Goal: Register for event/course

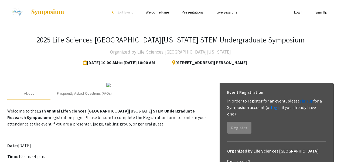
click at [304, 101] on link "sign up" at bounding box center [306, 101] width 13 height 6
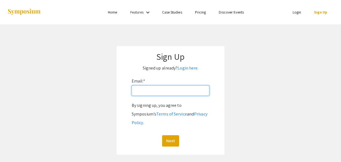
click at [148, 91] on input "Email: *" at bounding box center [171, 90] width 78 height 10
type input "[EMAIL_ADDRESS][DOMAIN_NAME]"
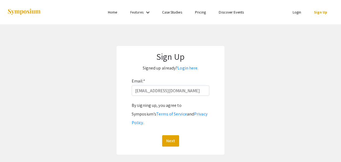
click at [143, 135] on div "Next" at bounding box center [171, 140] width 78 height 11
click at [171, 135] on button "Next" at bounding box center [170, 140] width 17 height 11
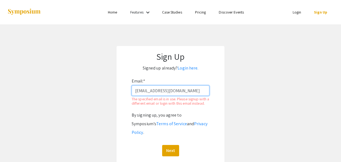
drag, startPoint x: 176, startPoint y: 90, endPoint x: 133, endPoint y: 93, distance: 43.0
click at [133, 93] on input "[EMAIL_ADDRESS][DOMAIN_NAME]" at bounding box center [171, 90] width 78 height 10
click at [189, 69] on link "Login here." at bounding box center [188, 68] width 21 height 6
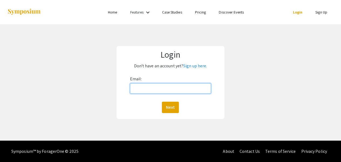
click at [139, 89] on input "Email:" at bounding box center [170, 88] width 81 height 10
type input "[EMAIL_ADDRESS][DOMAIN_NAME]"
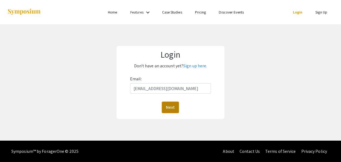
click at [172, 108] on button "Next" at bounding box center [170, 106] width 17 height 11
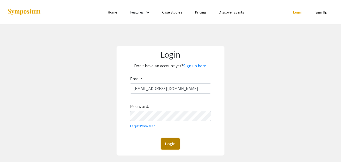
click at [172, 144] on button "Login" at bounding box center [170, 143] width 19 height 11
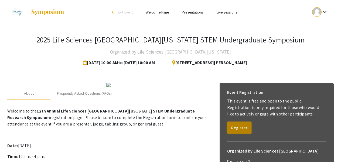
click at [239, 127] on button "Register" at bounding box center [239, 127] width 24 height 12
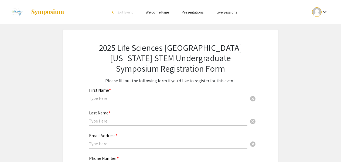
click at [97, 97] on input "text" at bounding box center [168, 98] width 158 height 6
type input "[PERSON_NAME]"
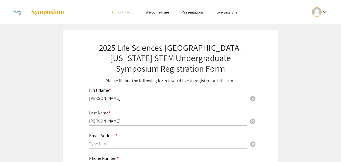
type input "9542627671"
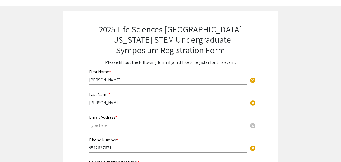
scroll to position [27, 0]
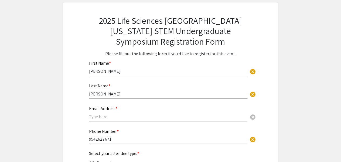
click at [101, 116] on input "text" at bounding box center [168, 117] width 158 height 6
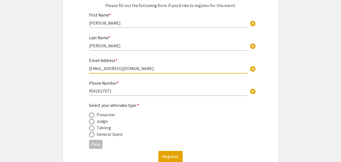
scroll to position [81, 0]
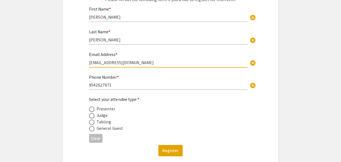
type input "[EMAIL_ADDRESS][DOMAIN_NAME]"
click at [92, 129] on span at bounding box center [91, 128] width 5 height 5
click at [92, 129] on input "radio" at bounding box center [91, 128] width 5 height 5
radio input "true"
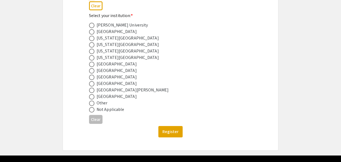
scroll to position [216, 0]
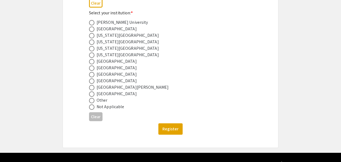
click at [92, 75] on span at bounding box center [91, 74] width 5 height 5
click at [92, 75] on input "radio" at bounding box center [91, 74] width 5 height 5
radio input "true"
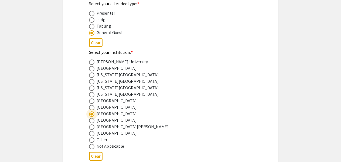
scroll to position [174, 0]
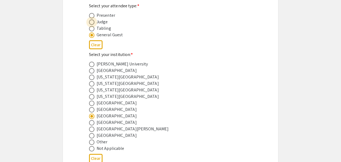
click at [91, 23] on span at bounding box center [91, 21] width 5 height 5
click at [91, 23] on input "radio" at bounding box center [91, 21] width 5 height 5
radio input "true"
click at [91, 35] on span at bounding box center [91, 34] width 5 height 5
click at [91, 35] on input "radio" at bounding box center [91, 34] width 5 height 5
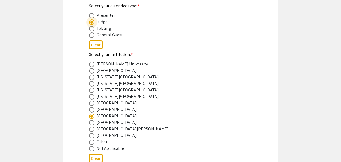
radio input "true"
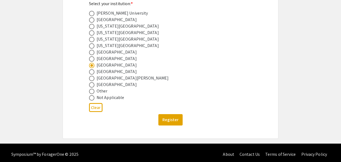
scroll to position [228, 0]
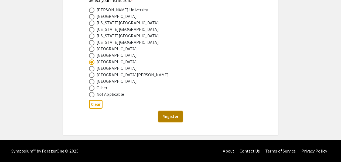
click at [168, 116] on button "Register" at bounding box center [170, 116] width 24 height 11
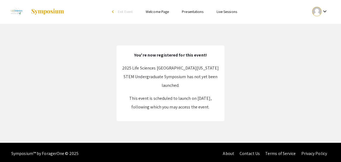
scroll to position [0, 0]
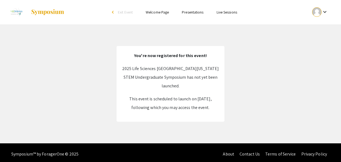
click at [193, 13] on link "Presentations" at bounding box center [193, 12] width 22 height 5
